Goal: Task Accomplishment & Management: Manage account settings

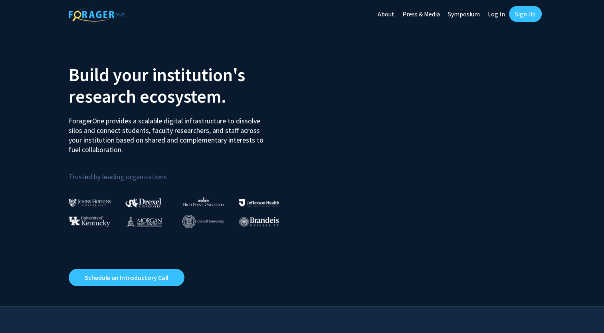
click at [521, 12] on link "Sign Up" at bounding box center [525, 14] width 33 height 16
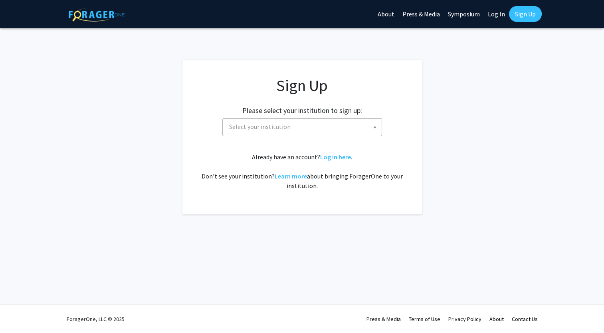
click at [331, 126] on span "Select your institution" at bounding box center [304, 127] width 156 height 16
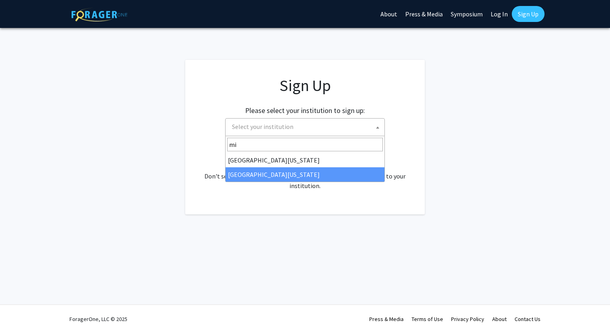
type input "mi"
select select "33"
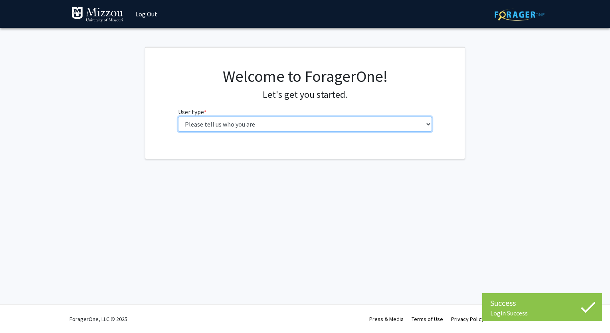
click at [260, 128] on select "Please tell us who you are Undergraduate Student Master's Student Doctoral Cand…" at bounding box center [305, 124] width 254 height 15
select select "1: undergrad"
click at [178, 117] on select "Please tell us who you are Undergraduate Student Master's Student Doctoral Cand…" at bounding box center [305, 124] width 254 height 15
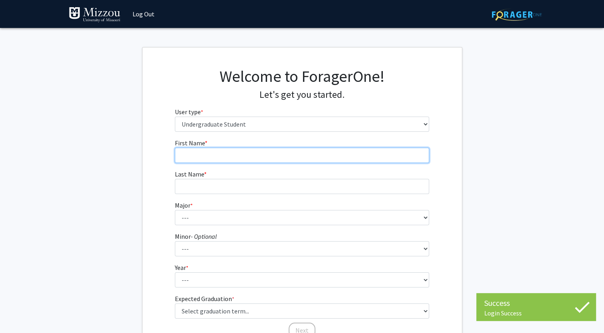
click at [243, 156] on input "First Name * required" at bounding box center [302, 155] width 254 height 15
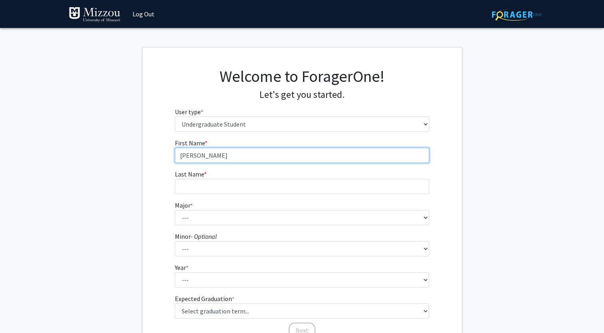
type input "Dalton"
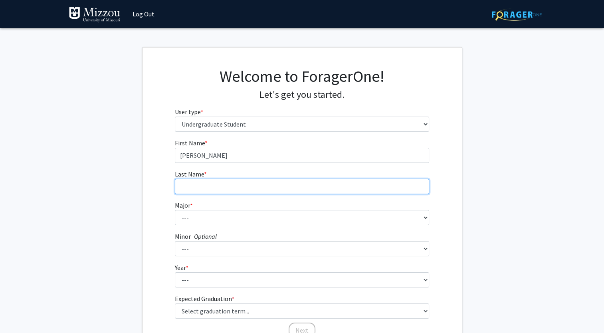
click at [207, 188] on input "Last Name * required" at bounding box center [302, 186] width 254 height 15
type input "leger"
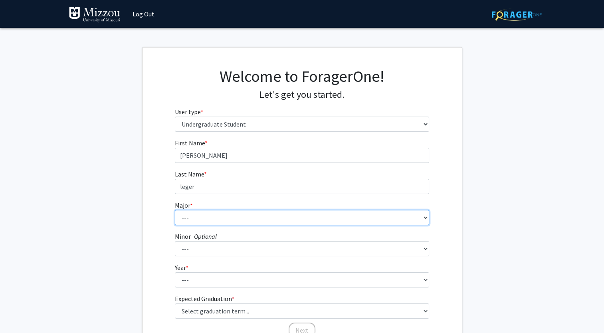
click at [189, 219] on select "--- Agribusiness Management Agricultural Education Agricultural Education: Comm…" at bounding box center [302, 217] width 254 height 15
select select "25: 2520"
click at [175, 210] on select "--- Agribusiness Management Agricultural Education Agricultural Education: Comm…" at bounding box center [302, 217] width 254 height 15
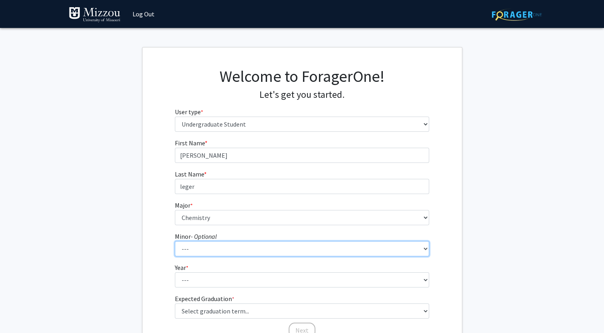
click at [205, 249] on select "--- Accountancy Aerospace Engineering Aerospace Studies Agribusiness Management…" at bounding box center [302, 248] width 254 height 15
click at [208, 250] on select "--- Accountancy Aerospace Engineering Aerospace Studies Agribusiness Management…" at bounding box center [302, 248] width 254 height 15
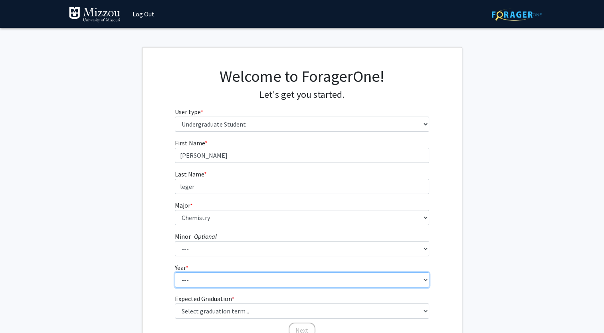
click at [415, 279] on select "--- First-year Sophomore Junior Senior Postbaccalaureate Certificate" at bounding box center [302, 279] width 254 height 15
select select "1: first-year"
click at [175, 272] on select "--- First-year Sophomore Junior Senior Postbaccalaureate Certificate" at bounding box center [302, 279] width 254 height 15
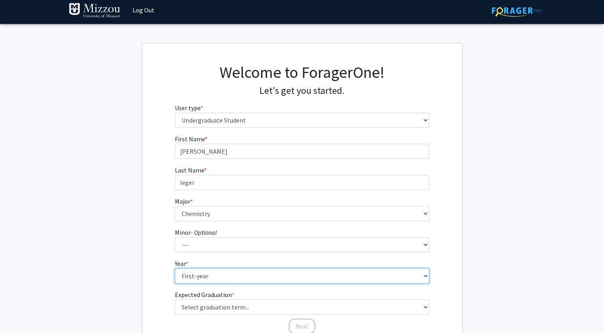
scroll to position [73, 0]
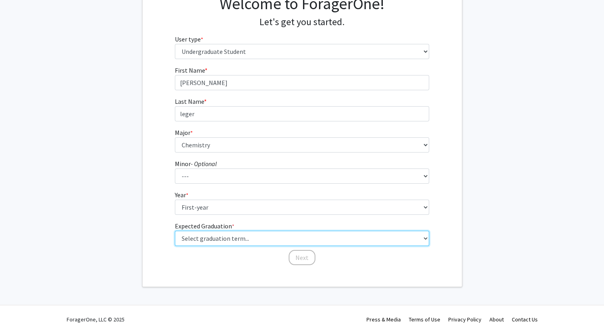
click at [306, 239] on select "Select graduation term... Spring 2025 Summer 2025 Fall 2025 Winter 2025 Spring …" at bounding box center [302, 238] width 254 height 15
select select "18: summer_2029"
click at [175, 231] on select "Select graduation term... Spring 2025 Summer 2025 Fall 2025 Winter 2025 Spring …" at bounding box center [302, 238] width 254 height 15
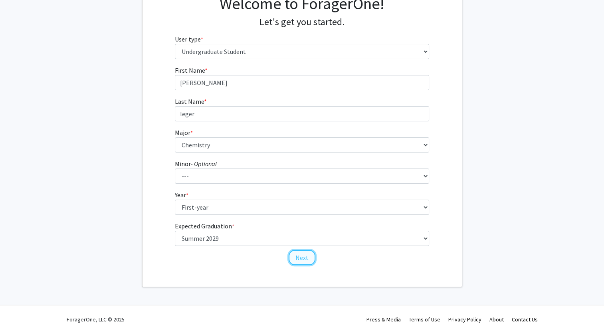
click at [304, 259] on button "Next" at bounding box center [302, 257] width 27 height 15
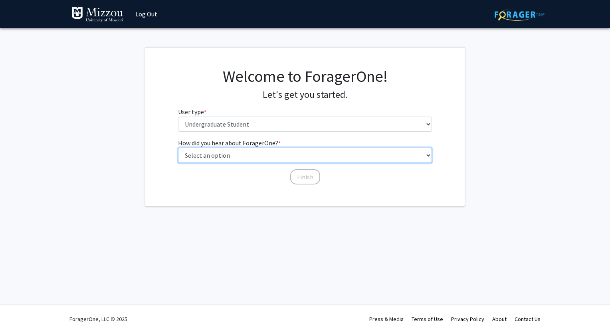
click at [252, 156] on select "Select an option Peer/student recommendation Faculty/staff recommendation Unive…" at bounding box center [305, 155] width 254 height 15
select select "5: other"
click at [178, 148] on select "Select an option Peer/student recommendation Faculty/staff recommendation Unive…" at bounding box center [305, 155] width 254 height 15
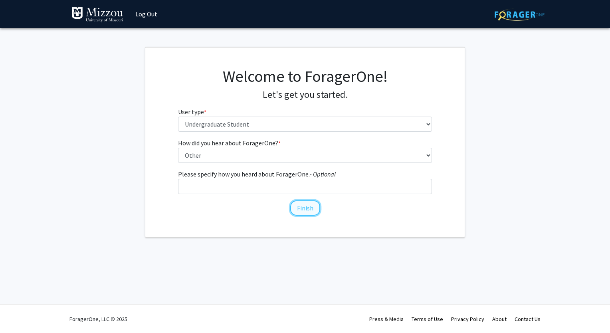
click at [298, 205] on button "Finish" at bounding box center [305, 207] width 30 height 15
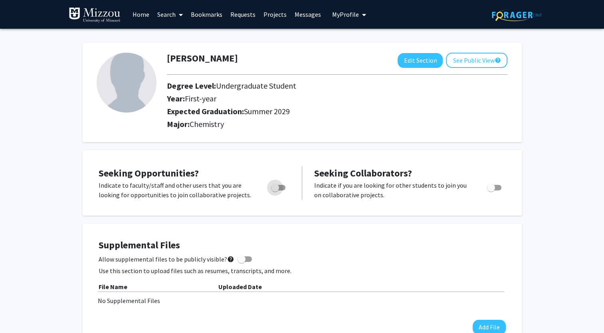
click at [282, 188] on span "Toggle" at bounding box center [278, 188] width 14 height 6
click at [275, 190] on input "Are you actively seeking opportunities?" at bounding box center [275, 190] width 0 height 0
checkbox input "true"
click at [492, 187] on span "Toggle" at bounding box center [491, 188] width 8 height 8
click at [491, 190] on input "Would you like to receive other student requests to work with you?" at bounding box center [490, 190] width 0 height 0
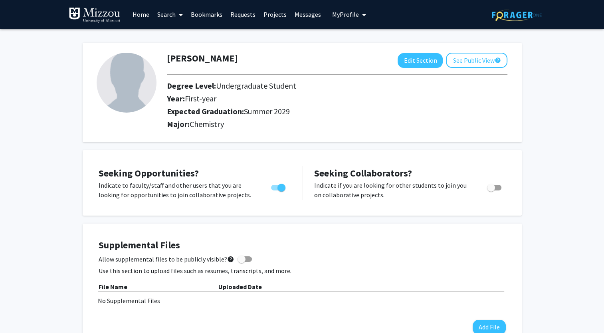
checkbox input "true"
click at [242, 259] on span at bounding box center [244, 259] width 14 height 6
click at [241, 262] on input "Allow supplemental files to be publicly visible? help" at bounding box center [241, 262] width 0 height 0
click at [248, 258] on div "Allow supplemental files to be publicly visible? help" at bounding box center [302, 259] width 407 height 10
click at [239, 259] on span at bounding box center [244, 259] width 14 height 6
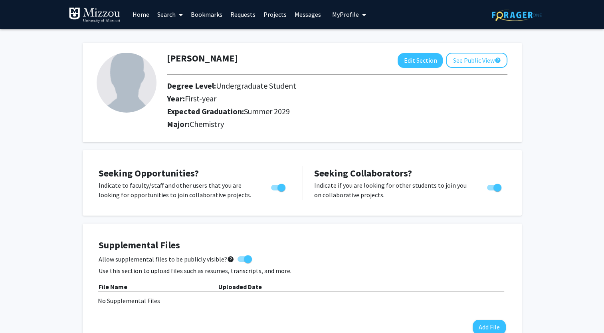
click at [241, 262] on input "Allow supplemental files to be publicly visible? help" at bounding box center [241, 262] width 0 height 0
checkbox input "false"
click at [128, 77] on img at bounding box center [127, 83] width 60 height 60
click at [138, 99] on img at bounding box center [127, 83] width 60 height 60
click at [414, 60] on button "Edit Section" at bounding box center [419, 60] width 45 height 15
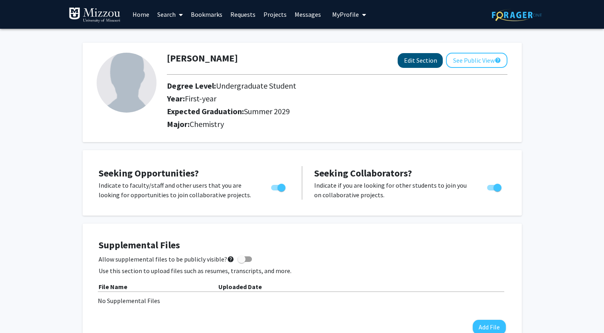
select select "first-year"
select select "46: summer_2029"
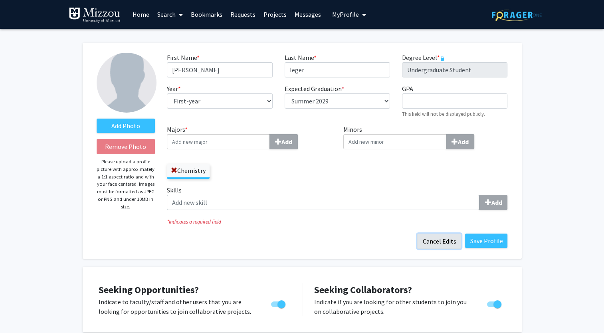
click at [448, 241] on button "Cancel Edits" at bounding box center [439, 240] width 44 height 15
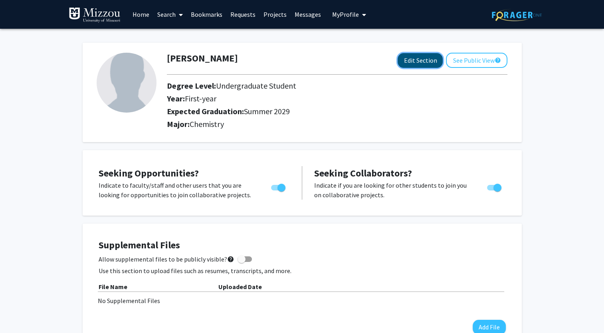
click at [418, 61] on button "Edit Section" at bounding box center [419, 60] width 45 height 15
select select "first-year"
select select "46: summer_2029"
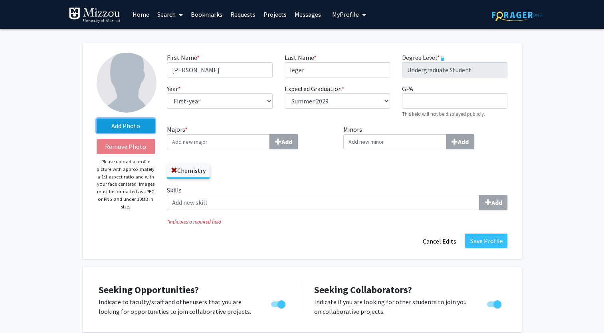
click at [137, 123] on label "Add Photo" at bounding box center [126, 126] width 59 height 14
click at [0, 0] on input "Add Photo" at bounding box center [0, 0] width 0 height 0
click at [128, 123] on label "Add Photo" at bounding box center [126, 126] width 59 height 14
click at [0, 0] on input "Add Photo" at bounding box center [0, 0] width 0 height 0
click at [447, 241] on button "Cancel Edits" at bounding box center [439, 240] width 44 height 15
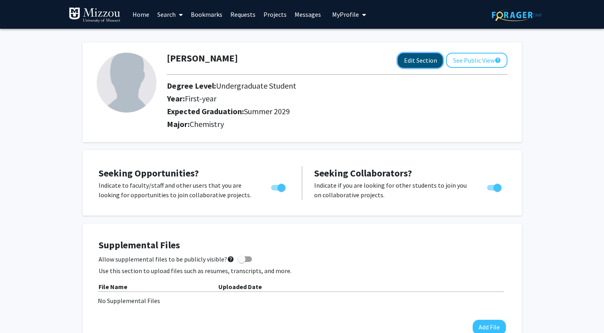
click at [409, 61] on button "Edit Section" at bounding box center [419, 60] width 45 height 15
select select "first-year"
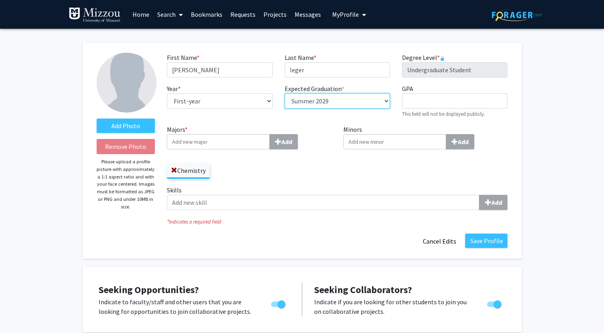
click at [336, 101] on select "Select graduation term... Spring 2018 Summer 2018 Fall 2018 Winter 2018 Spring …" at bounding box center [337, 100] width 105 height 15
select select "45: spring_2029"
click at [285, 93] on select "Select graduation term... Spring 2018 Summer 2018 Fall 2018 Winter 2018 Spring …" at bounding box center [337, 100] width 105 height 15
click at [479, 243] on button "Save Profile" at bounding box center [486, 240] width 42 height 14
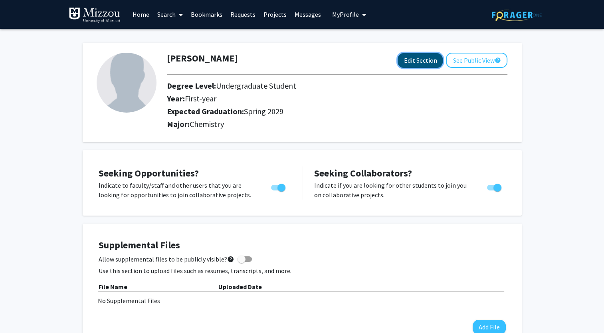
click at [412, 58] on button "Edit Section" at bounding box center [419, 60] width 45 height 15
select select "first-year"
select select "45: spring_2029"
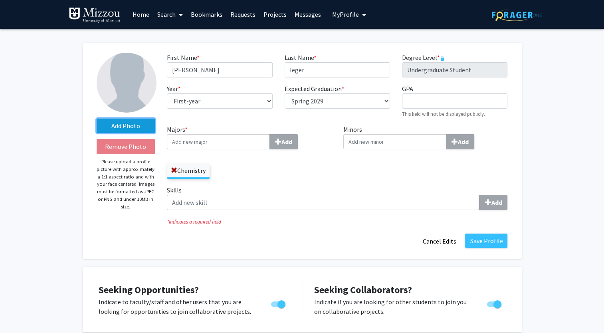
click at [126, 132] on label "Add Photo" at bounding box center [126, 126] width 59 height 14
click at [0, 0] on input "Add Photo" at bounding box center [0, 0] width 0 height 0
click at [440, 233] on button "Cancel Edits" at bounding box center [439, 240] width 44 height 15
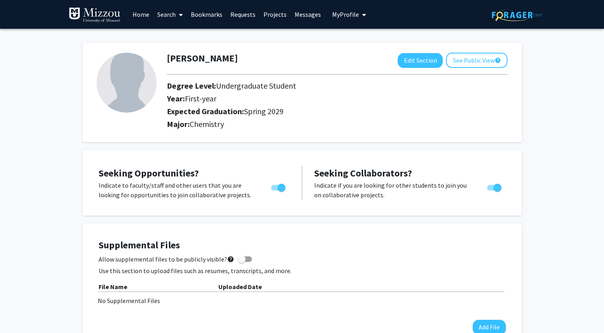
click at [425, 68] on div at bounding box center [337, 74] width 352 height 13
click at [411, 61] on button "Edit Section" at bounding box center [419, 60] width 45 height 15
select select "first-year"
select select "45: spring_2029"
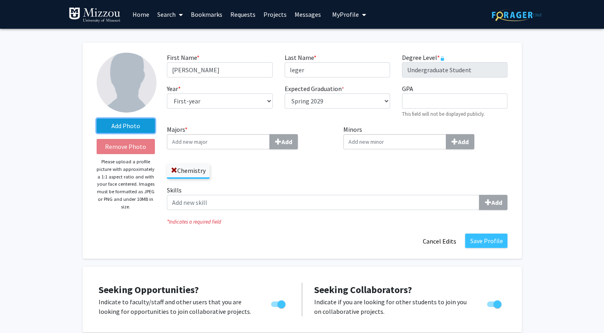
click at [121, 125] on label "Add Photo" at bounding box center [126, 126] width 59 height 14
click at [0, 0] on input "Add Photo" at bounding box center [0, 0] width 0 height 0
click at [451, 244] on button "Cancel Edits" at bounding box center [439, 240] width 44 height 15
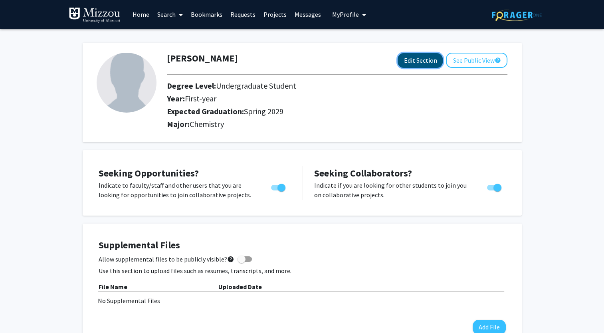
click at [411, 58] on button "Edit Section" at bounding box center [419, 60] width 45 height 15
select select "first-year"
select select "45: spring_2029"
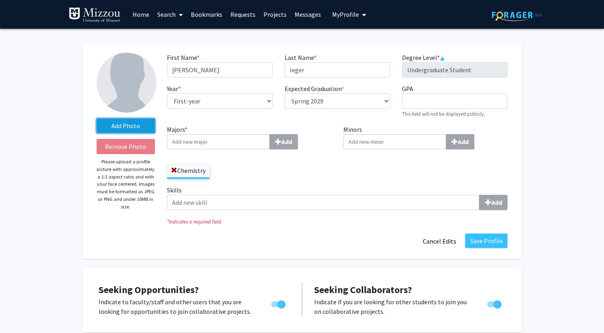
click at [136, 127] on label "Add Photo" at bounding box center [126, 126] width 59 height 14
click at [0, 0] on input "Add Photo" at bounding box center [0, 0] width 0 height 0
click at [271, 168] on div "Chemistry" at bounding box center [249, 167] width 164 height 23
click at [437, 243] on button "Cancel Edits" at bounding box center [439, 240] width 44 height 15
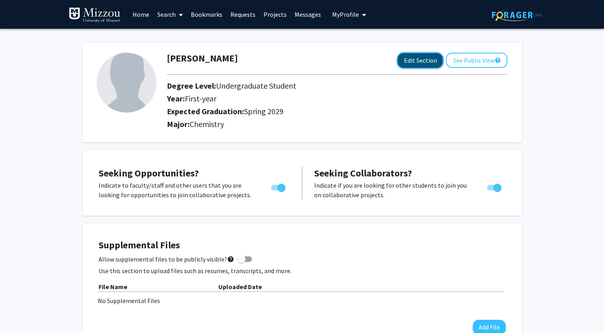
click at [405, 56] on button "Edit Section" at bounding box center [419, 60] width 45 height 15
select select "first-year"
select select "45: spring_2029"
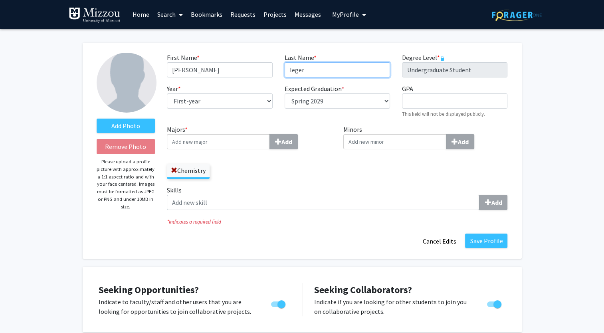
click at [292, 69] on input "leger" at bounding box center [337, 69] width 105 height 15
type input "Leger"
click at [480, 241] on button "Save Profile" at bounding box center [486, 240] width 42 height 14
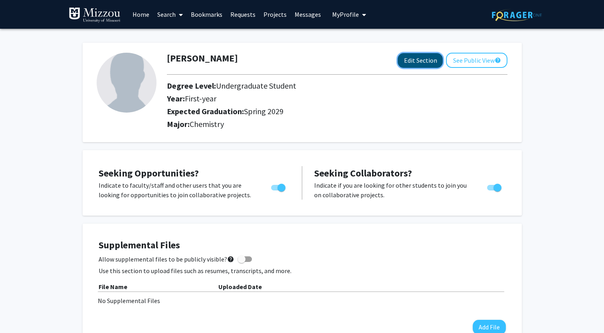
click at [428, 61] on button "Edit Section" at bounding box center [419, 60] width 45 height 15
select select "first-year"
select select "45: spring_2029"
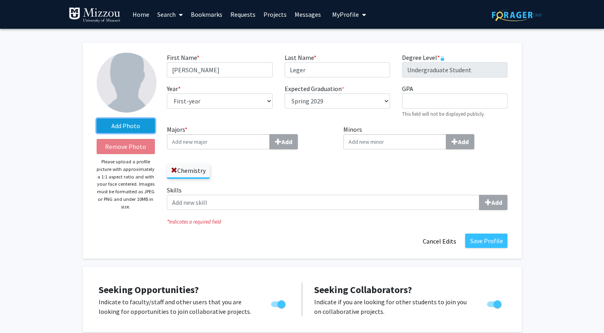
click at [134, 124] on label "Add Photo" at bounding box center [126, 126] width 59 height 14
click at [0, 0] on input "Add Photo" at bounding box center [0, 0] width 0 height 0
click at [433, 240] on button "Cancel Edits" at bounding box center [439, 240] width 44 height 15
